Goal: Use online tool/utility: Utilize a website feature to perform a specific function

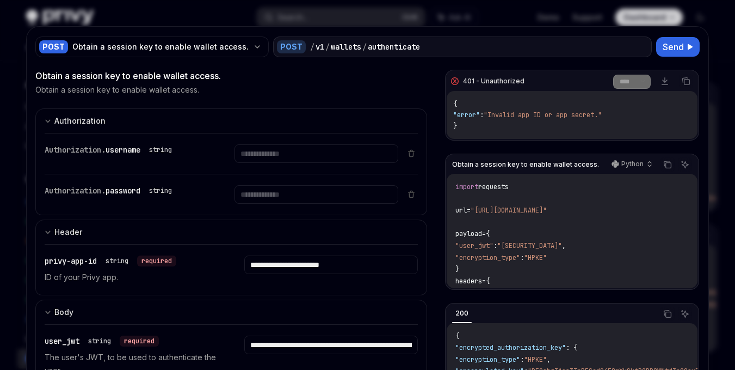
select select "****"
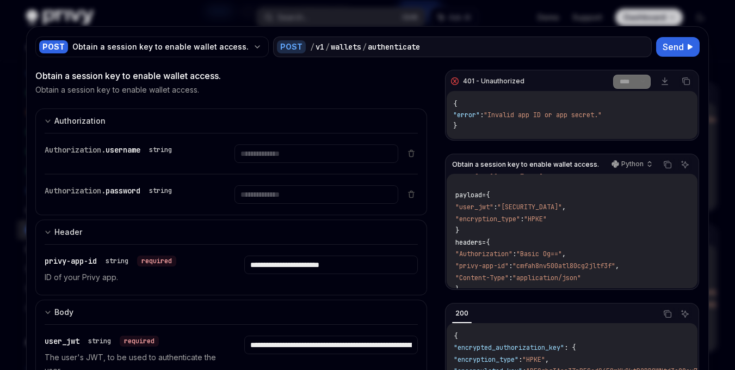
scroll to position [108, 0]
click at [326, 46] on div "/" at bounding box center [328, 46] width 4 height 11
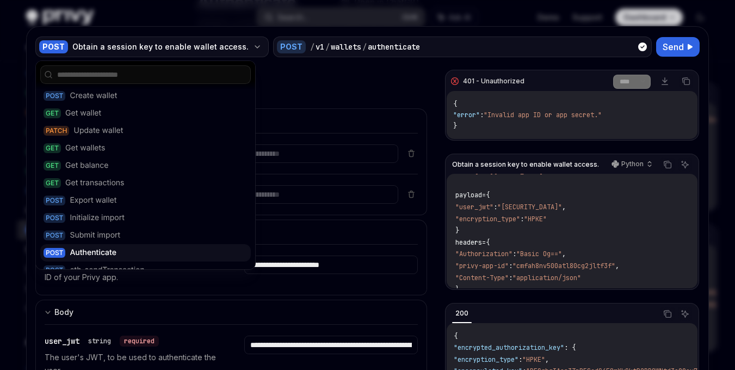
click at [232, 48] on div "Obtain a session key to enable wallet access." at bounding box center [160, 46] width 176 height 11
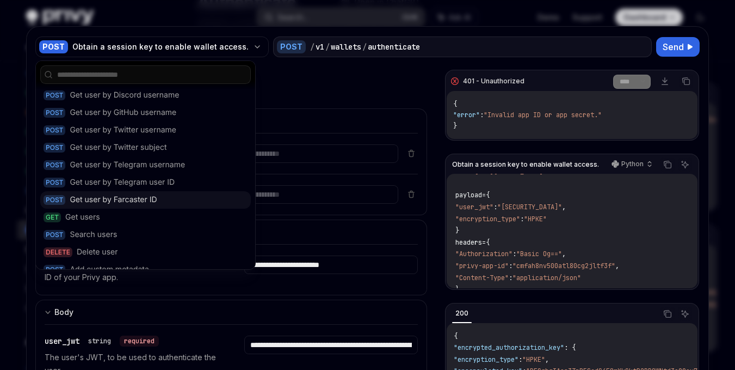
scroll to position [1028, 0]
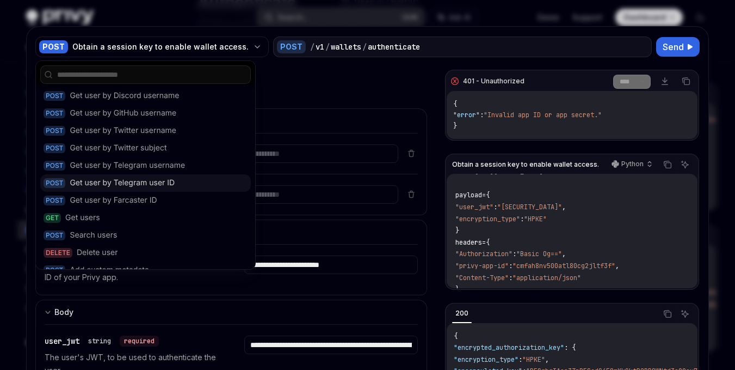
click at [168, 180] on div "Get user by Telegram user ID" at bounding box center [122, 182] width 105 height 11
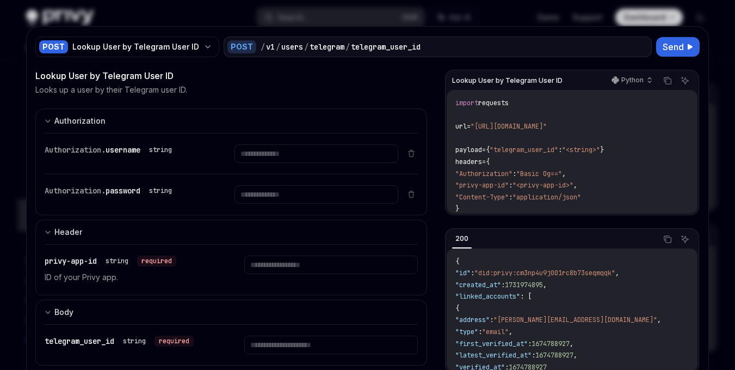
scroll to position [57, 0]
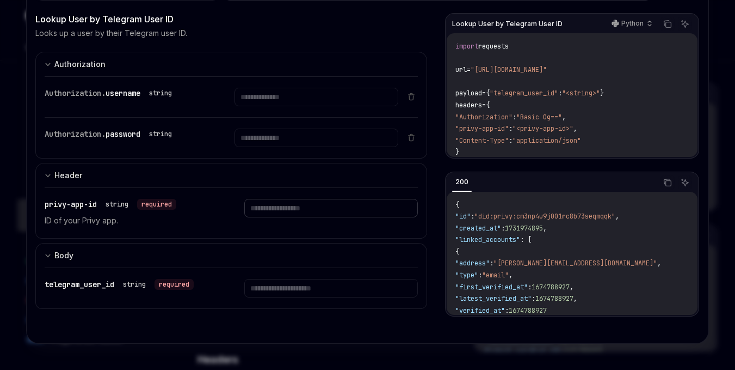
click at [274, 208] on input "text" at bounding box center [331, 208] width 174 height 19
paste input "**********"
type input "**********"
click at [294, 284] on input "text" at bounding box center [331, 288] width 174 height 19
paste input "**********"
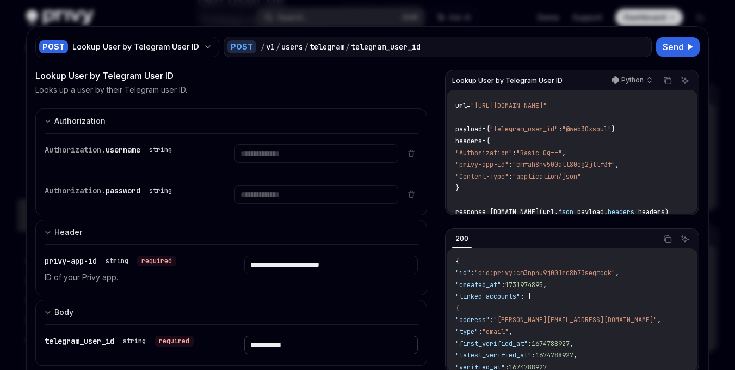
scroll to position [0, 0]
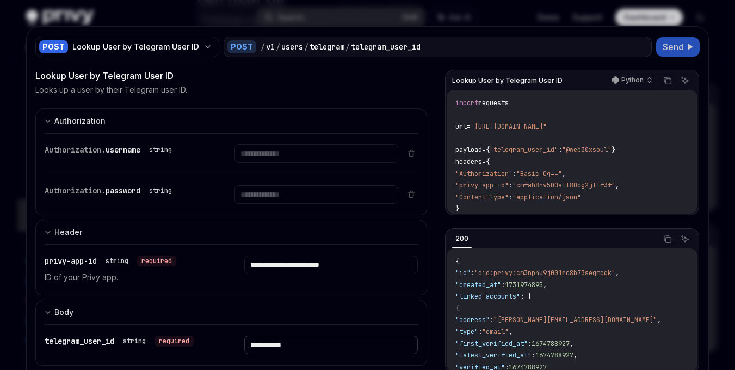
type input "**********"
click at [672, 48] on span "Send" at bounding box center [673, 46] width 21 height 13
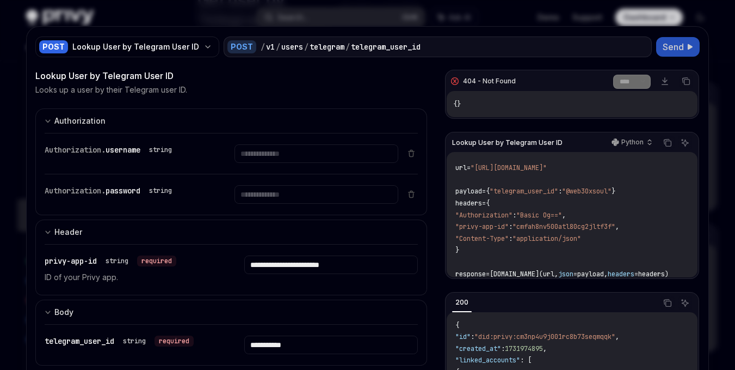
scroll to position [21, 0]
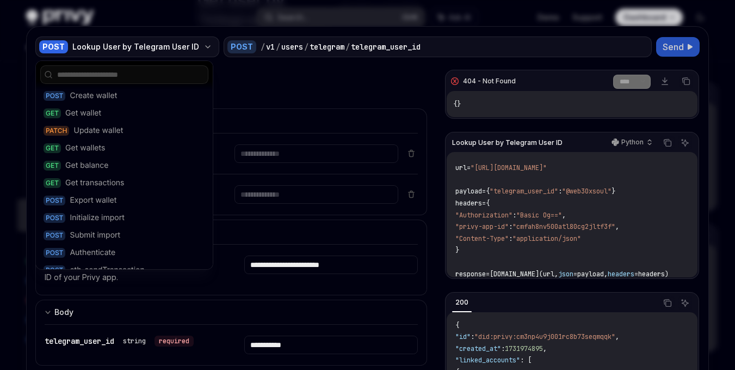
click at [207, 47] on div "POST Lookup User by Telegram User ID" at bounding box center [127, 46] width 184 height 21
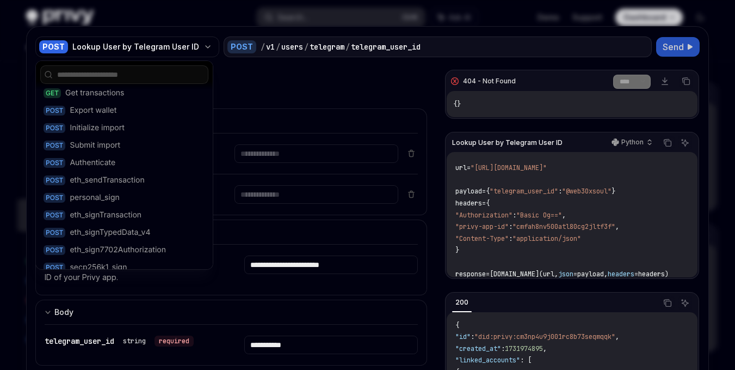
scroll to position [90, 0]
click at [116, 162] on div "POST Authenticate" at bounding box center [124, 162] width 168 height 17
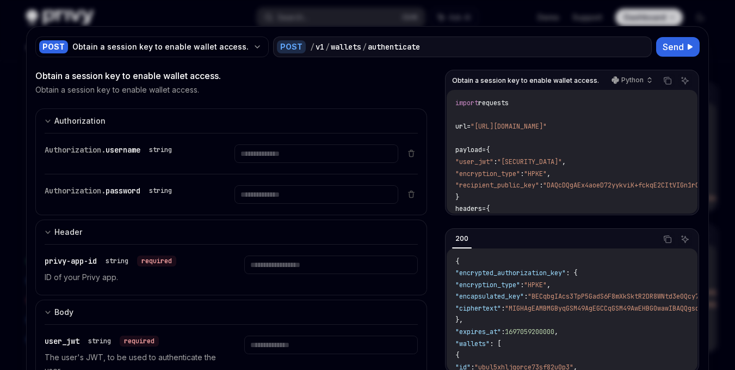
scroll to position [143, 0]
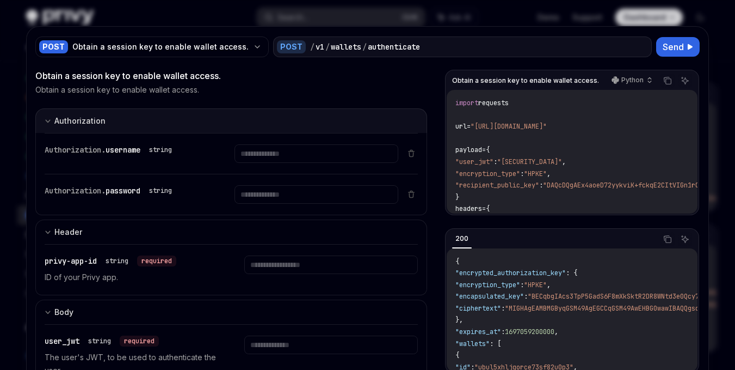
click at [47, 121] on icon "expand input section" at bounding box center [48, 121] width 7 height 7
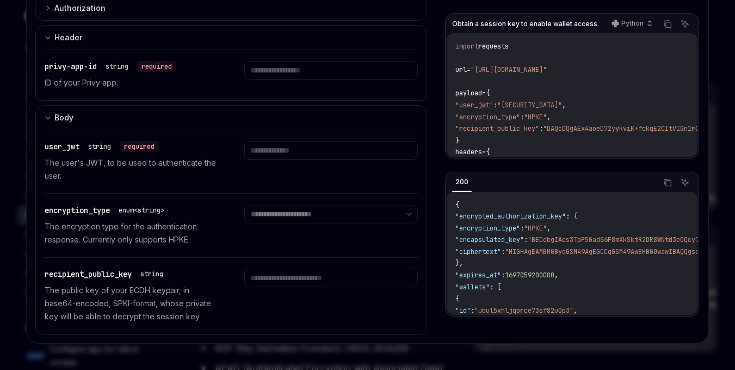
scroll to position [0, 0]
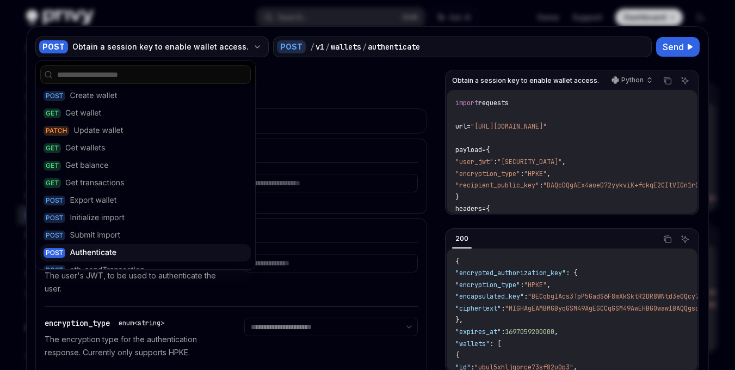
click at [145, 51] on div "Obtain a session key to enable wallet access." at bounding box center [160, 46] width 176 height 11
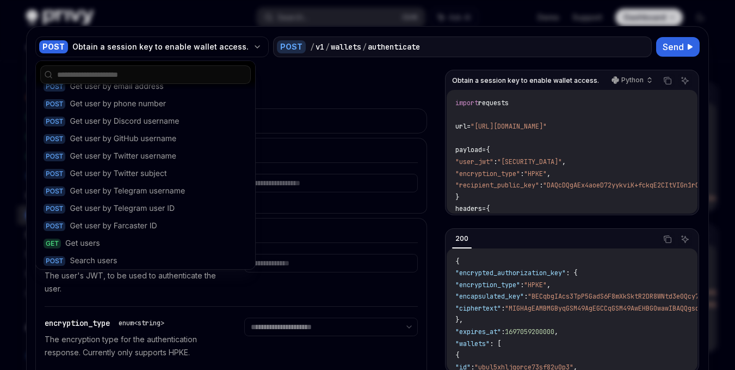
scroll to position [1003, 0]
click at [182, 191] on div "Get user by Telegram username" at bounding box center [127, 190] width 115 height 11
type textarea "*"
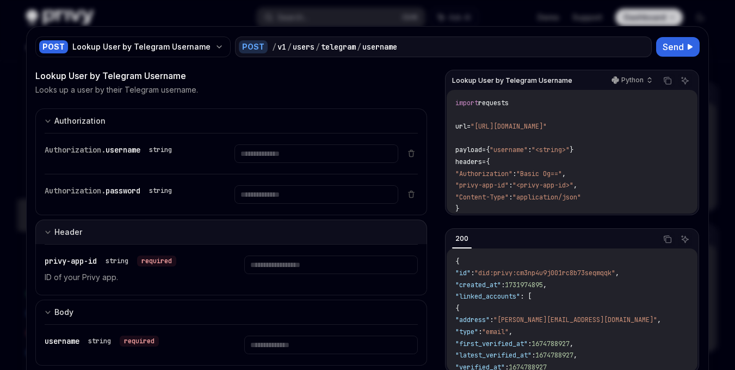
scroll to position [57, 0]
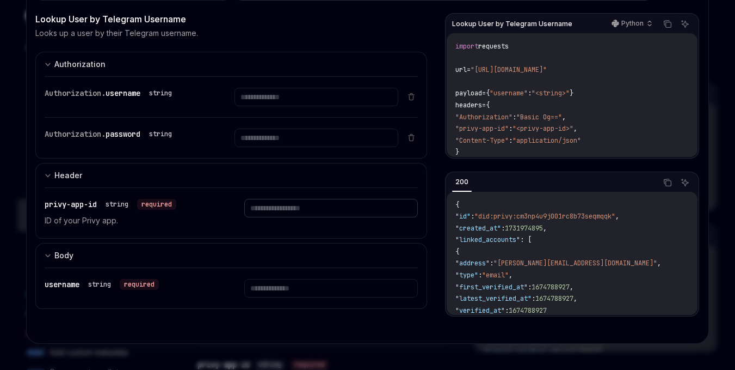
click at [300, 210] on input "text" at bounding box center [331, 208] width 174 height 19
type input "**********"
click at [288, 283] on input "text" at bounding box center [331, 288] width 174 height 19
paste input "**********"
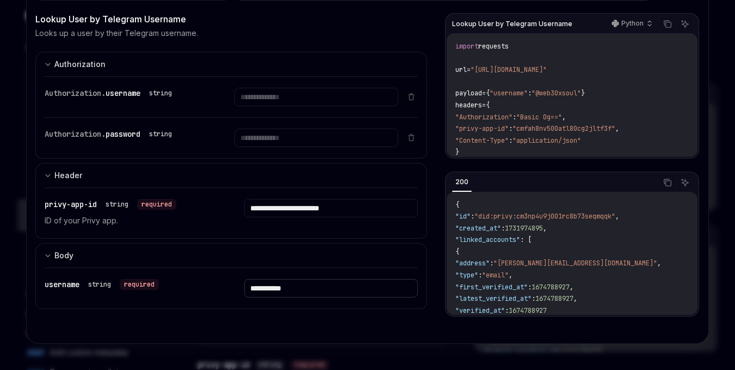
scroll to position [0, 0]
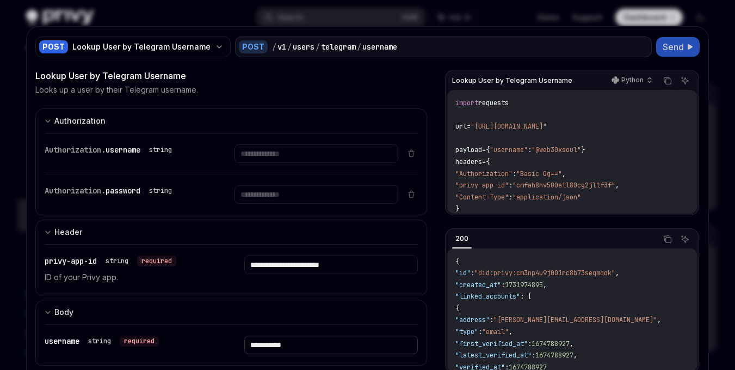
type input "**********"
click at [667, 45] on span "Send" at bounding box center [673, 46] width 21 height 13
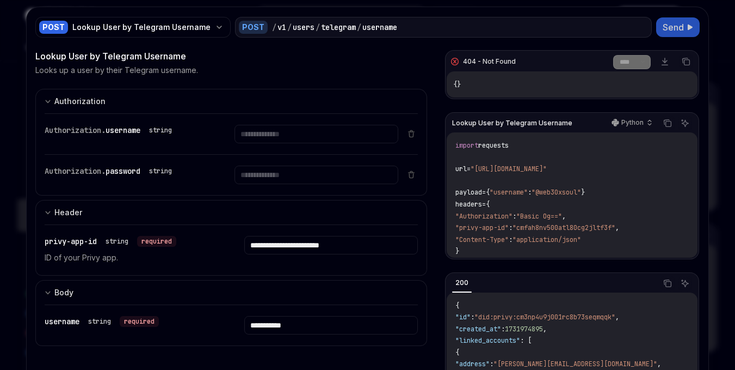
scroll to position [105, 0]
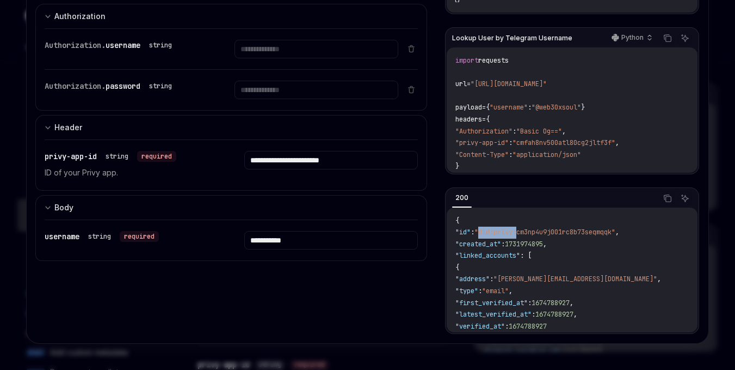
drag, startPoint x: 485, startPoint y: 232, endPoint x: 526, endPoint y: 231, distance: 41.4
click at [526, 231] on span ""did:privy:cm3np4u9j001rc8b73seqmqqk"" at bounding box center [545, 232] width 141 height 9
copy span "did:privy:"
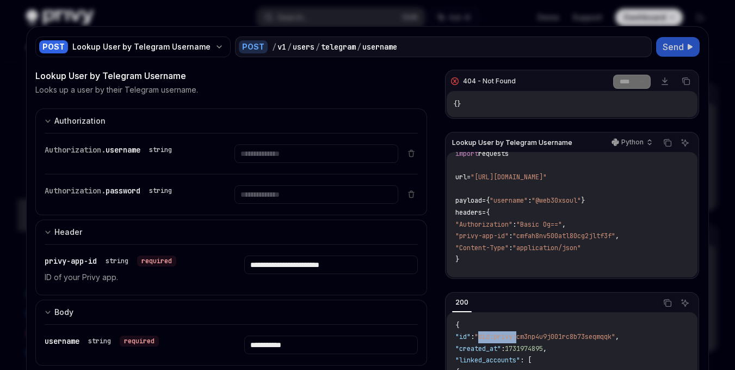
scroll to position [11, 0]
drag, startPoint x: 537, startPoint y: 224, endPoint x: 575, endPoint y: 223, distance: 38.7
click at [562, 223] on span ""Basic Og=="" at bounding box center [540, 224] width 46 height 9
copy span "Basic Og=="
